Goal: Task Accomplishment & Management: Manage account settings

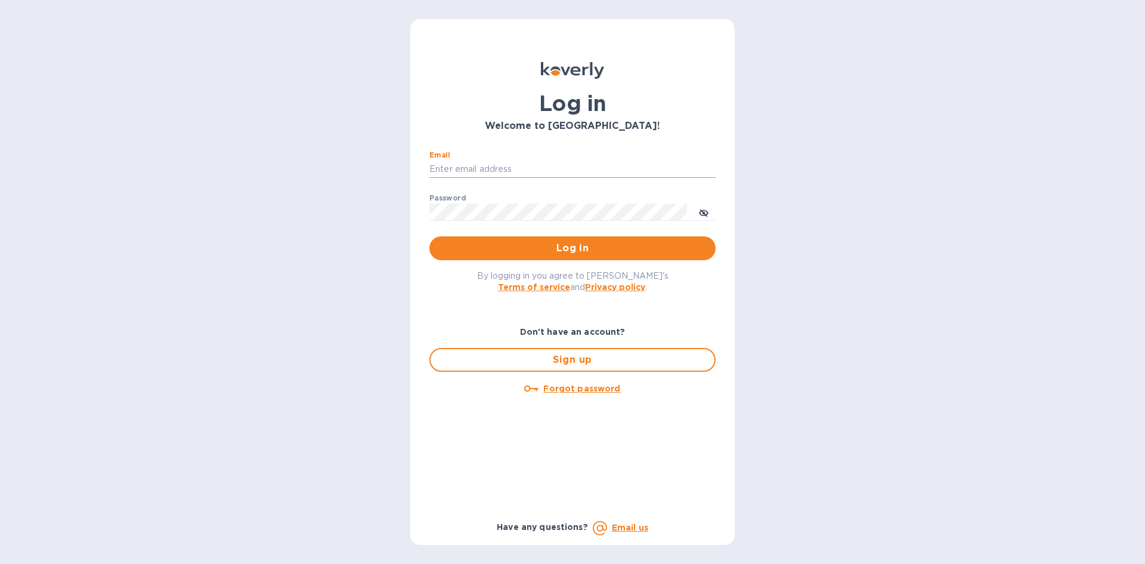
click at [521, 172] on input "Email" at bounding box center [572, 169] width 286 height 18
type input "[EMAIL_ADDRESS][DOMAIN_NAME]"
click at [429, 236] on button "Log in" at bounding box center [572, 248] width 286 height 24
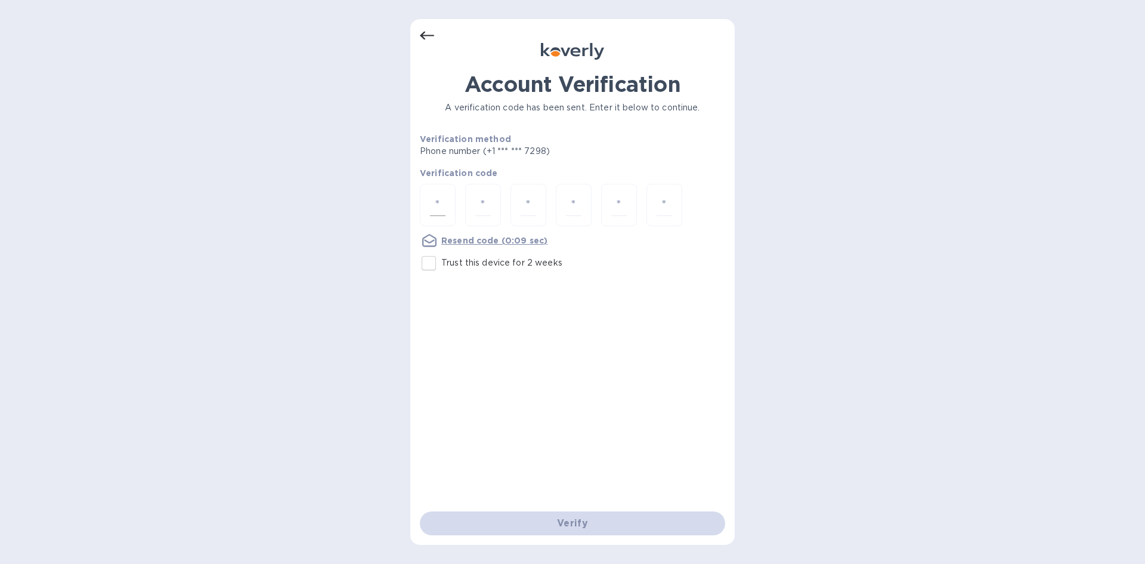
click at [451, 206] on div at bounding box center [438, 205] width 36 height 42
type input "7"
type input "8"
type input "5"
type input "2"
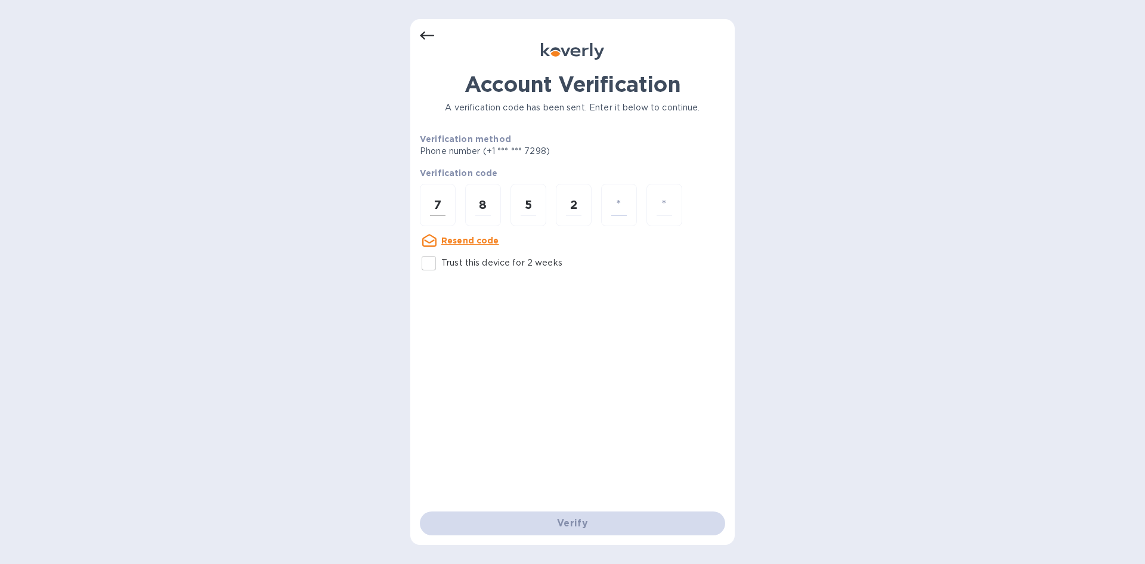
type input "4"
type input "7"
